Goal: Navigation & Orientation: Understand site structure

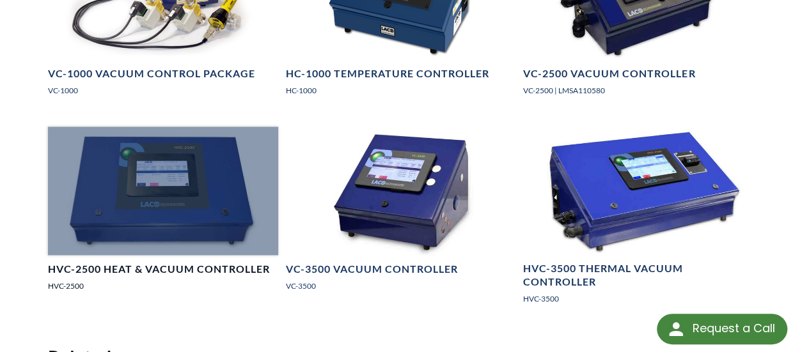
scroll to position [1151, 0]
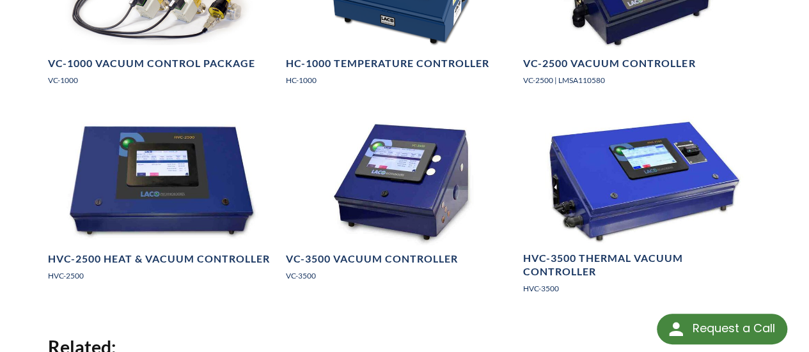
scroll to position [1147, 0]
